Goal: Find specific page/section: Find specific page/section

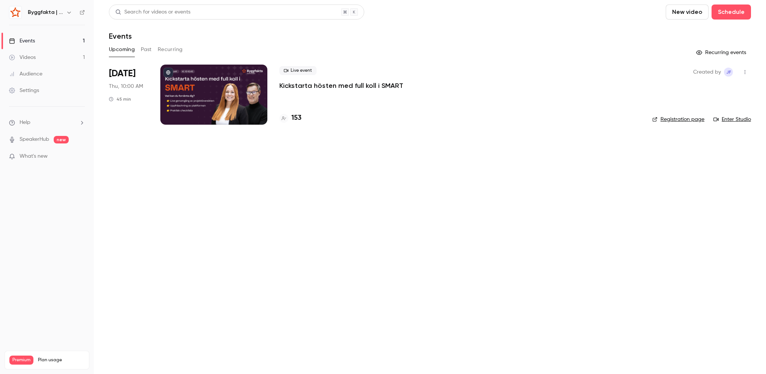
click at [295, 120] on h4 "153" at bounding box center [296, 118] width 10 height 10
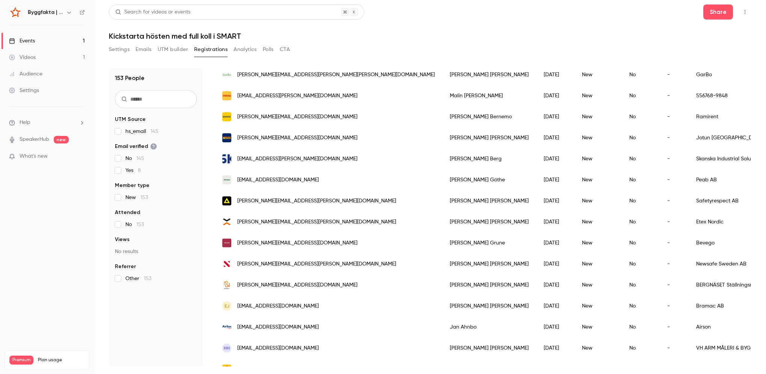
scroll to position [150, 0]
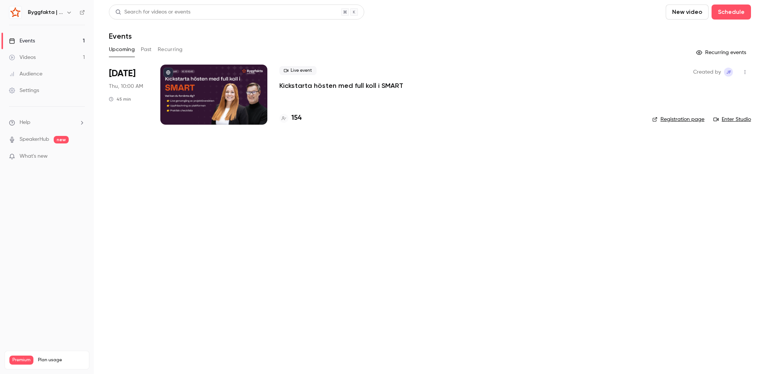
click at [320, 84] on p "Kickstarta hösten med full koll i SMART" at bounding box center [341, 85] width 124 height 9
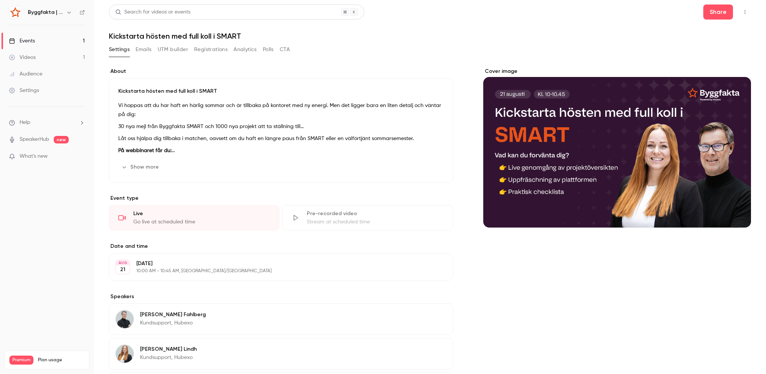
click at [739, 12] on button "button" at bounding box center [745, 12] width 12 height 12
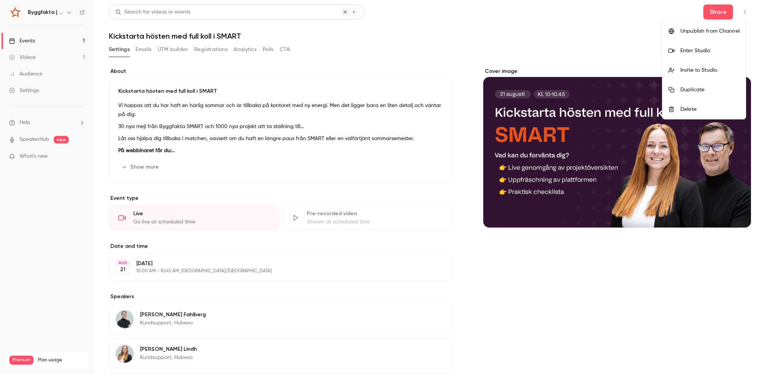
click at [722, 48] on div "Enter Studio" at bounding box center [709, 51] width 59 height 8
